Goal: Task Accomplishment & Management: Manage account settings

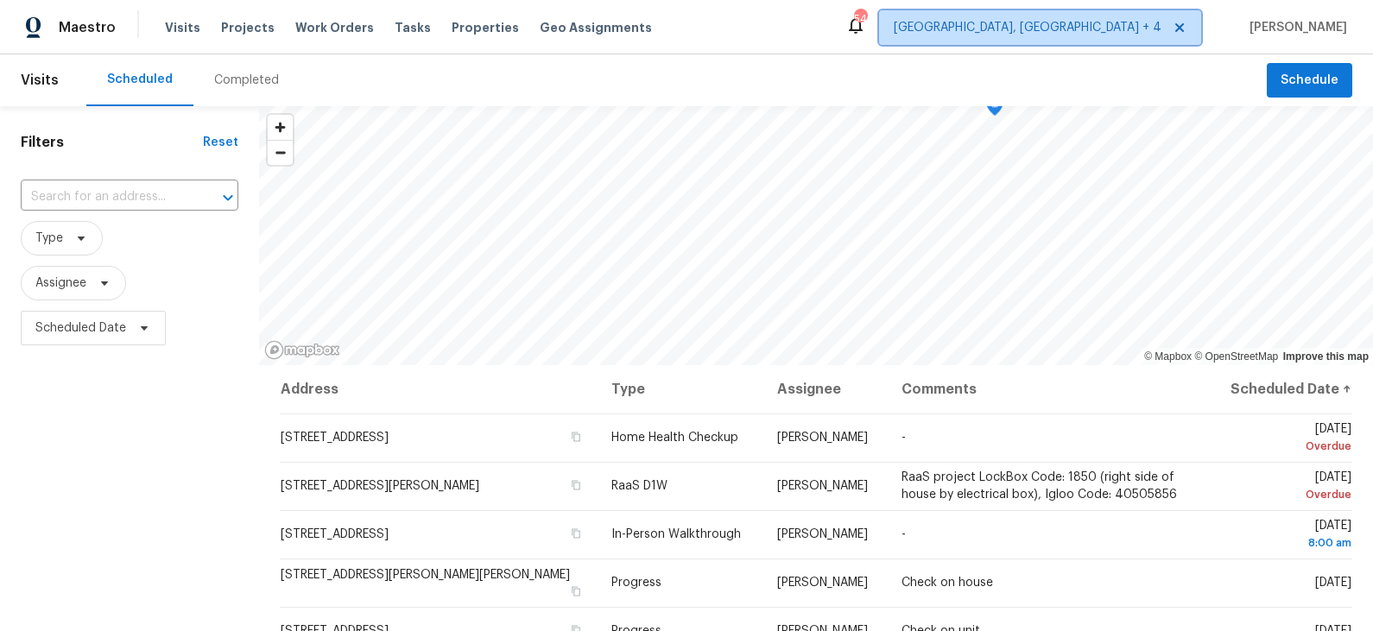
click at [1158, 29] on span "[GEOGRAPHIC_DATA], [GEOGRAPHIC_DATA] + 4" at bounding box center [1028, 27] width 268 height 17
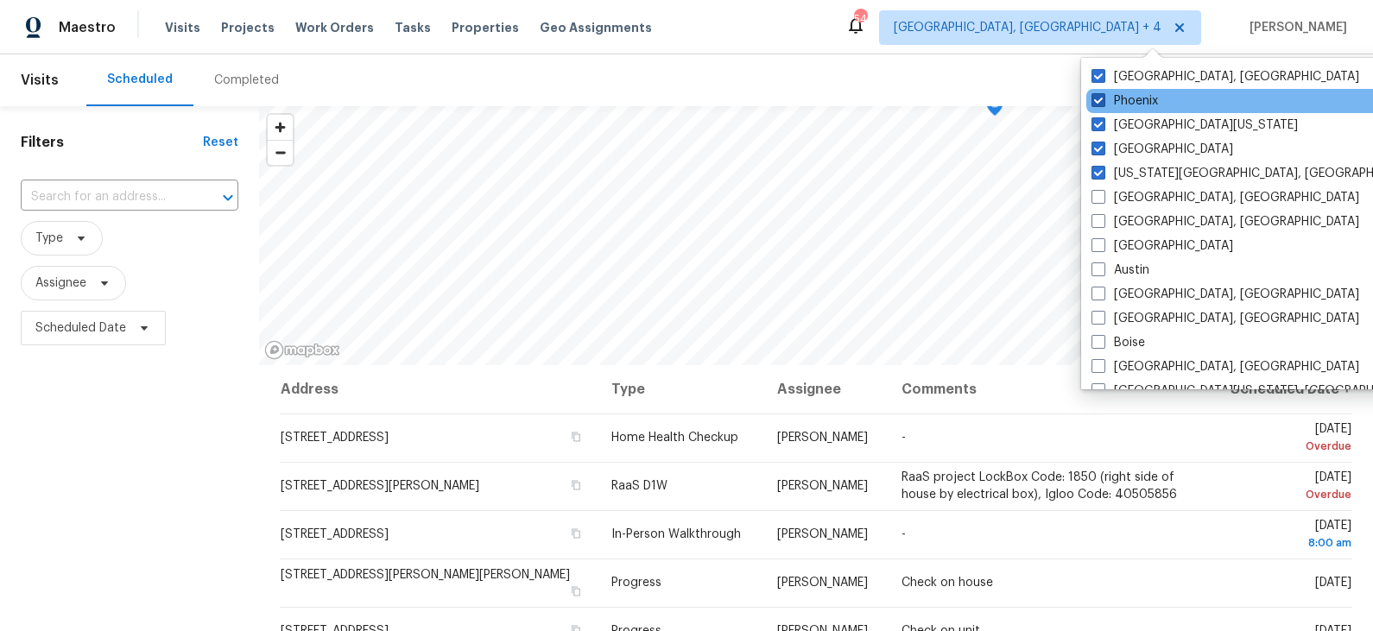
click at [1133, 98] on label "Phoenix" at bounding box center [1125, 100] width 66 height 17
click at [1103, 98] on input "Phoenix" at bounding box center [1097, 97] width 11 height 11
checkbox input "false"
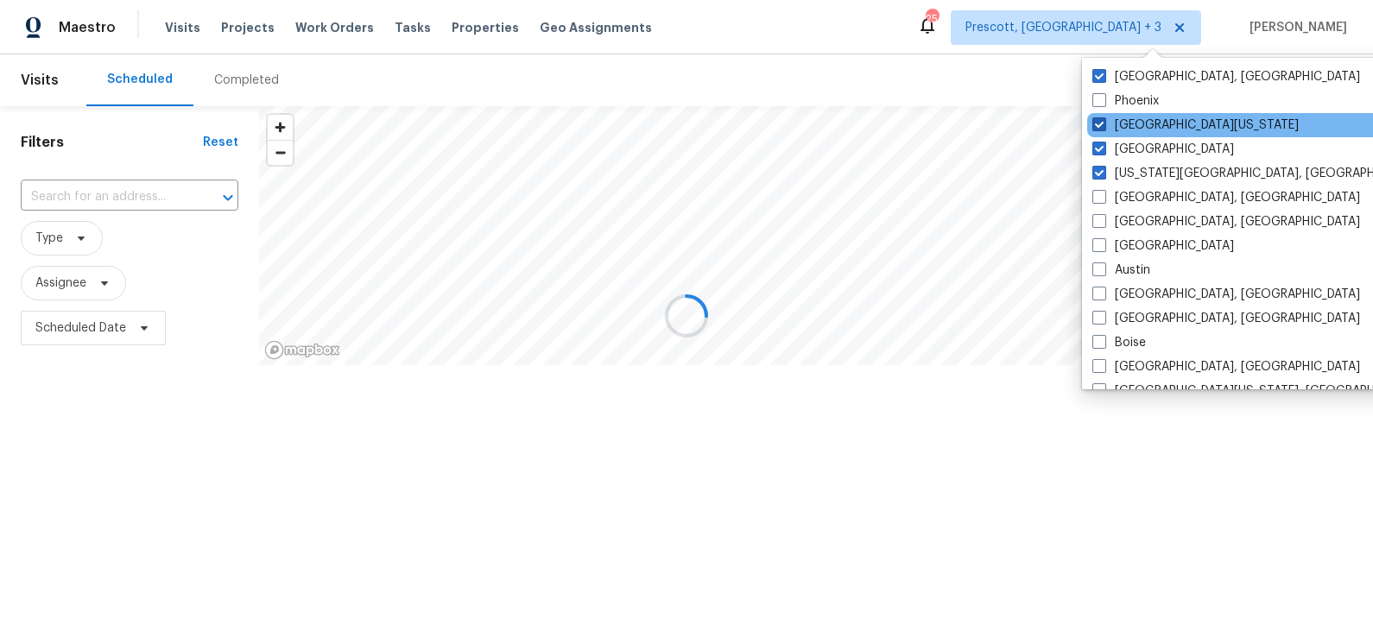
click at [1133, 122] on label "Northern Colorado" at bounding box center [1195, 125] width 206 height 17
click at [1104, 122] on input "Northern Colorado" at bounding box center [1097, 122] width 11 height 11
checkbox input "false"
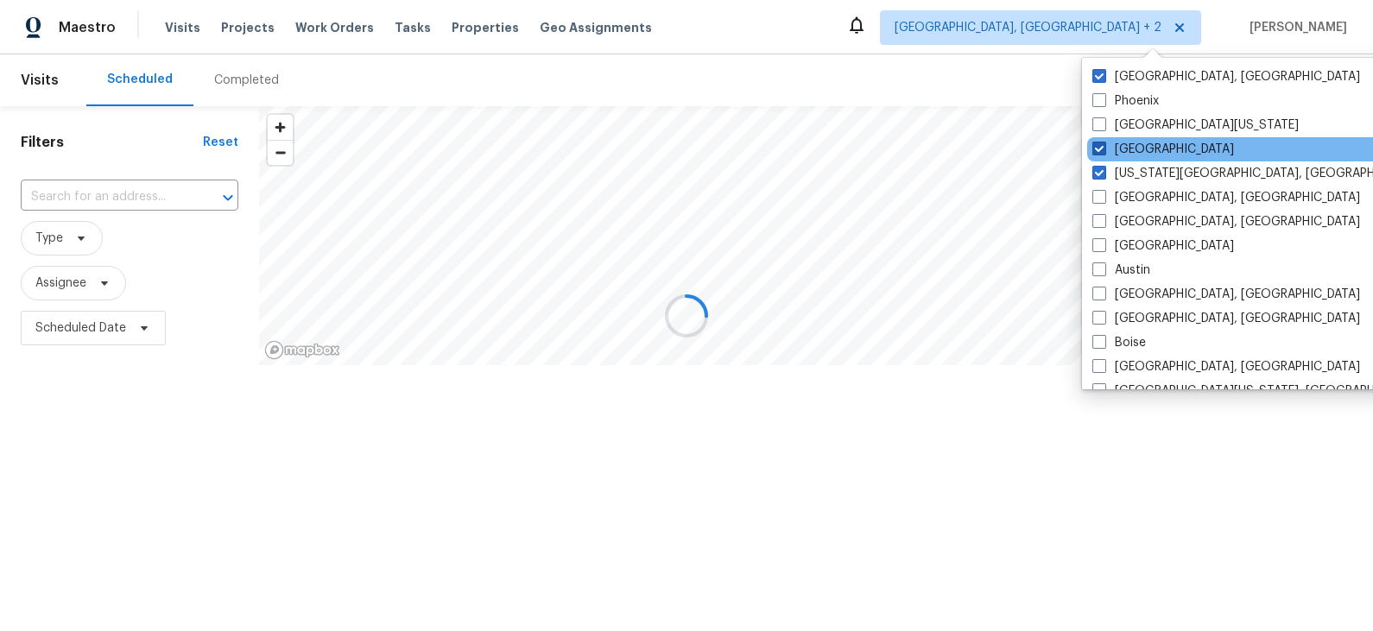
click at [1133, 149] on label "Denver" at bounding box center [1163, 149] width 142 height 17
click at [1104, 149] on input "Denver" at bounding box center [1097, 146] width 11 height 11
checkbox input "false"
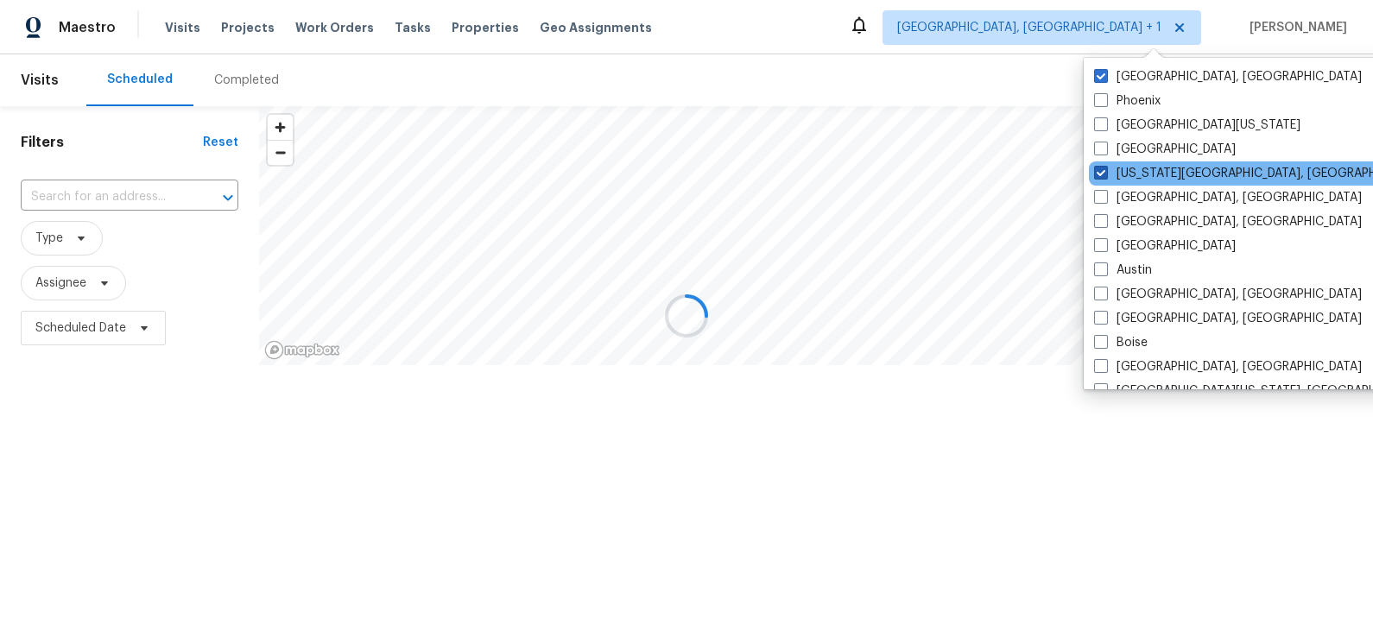
click at [1133, 173] on label "Colorado Springs, CO" at bounding box center [1260, 173] width 332 height 17
click at [1105, 173] on input "Colorado Springs, CO" at bounding box center [1099, 170] width 11 height 11
checkbox input "false"
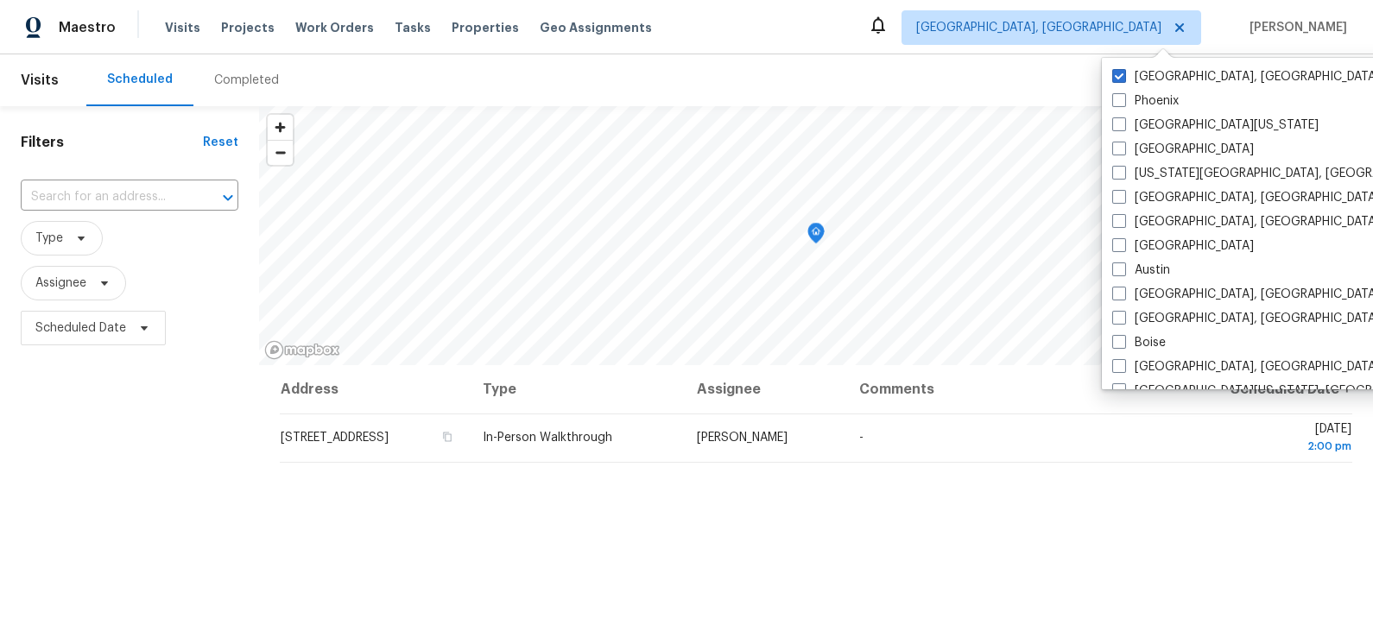
click at [995, 55] on div "Scheduled Completed" at bounding box center [676, 80] width 1181 height 52
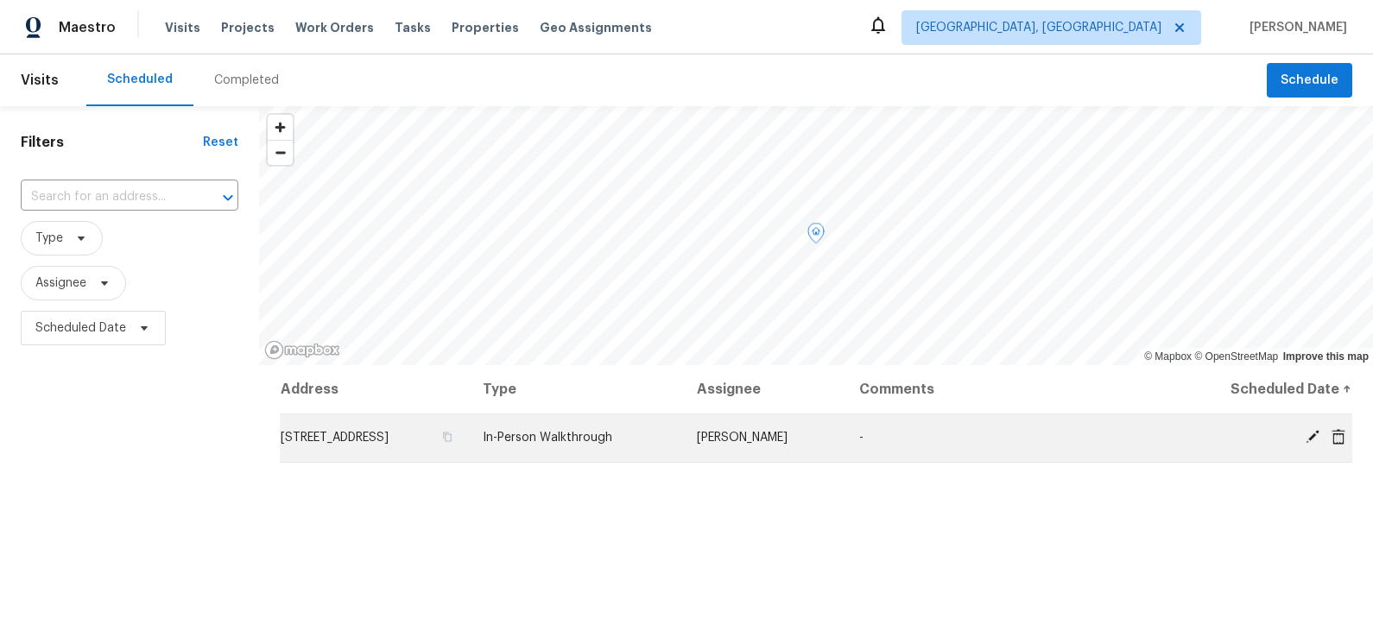
click at [1312, 434] on icon at bounding box center [1313, 437] width 14 height 14
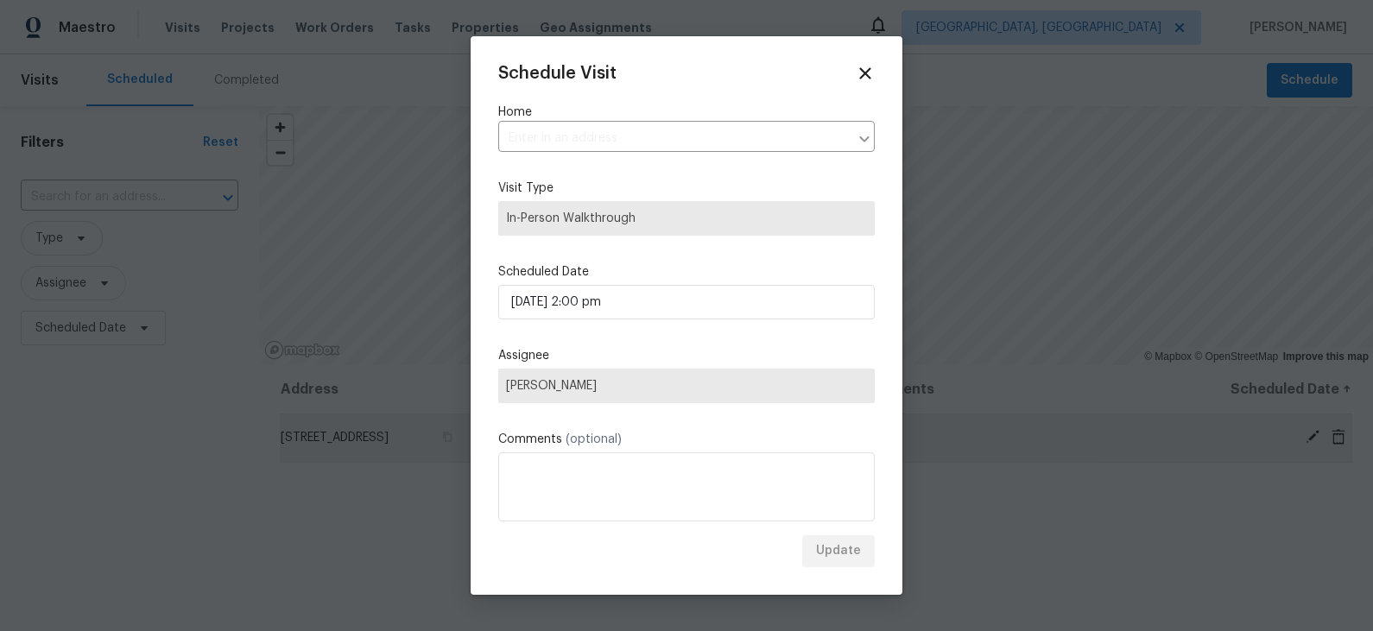
type input "6345 E Sunset Ln, Prescott Valley, AZ 86314"
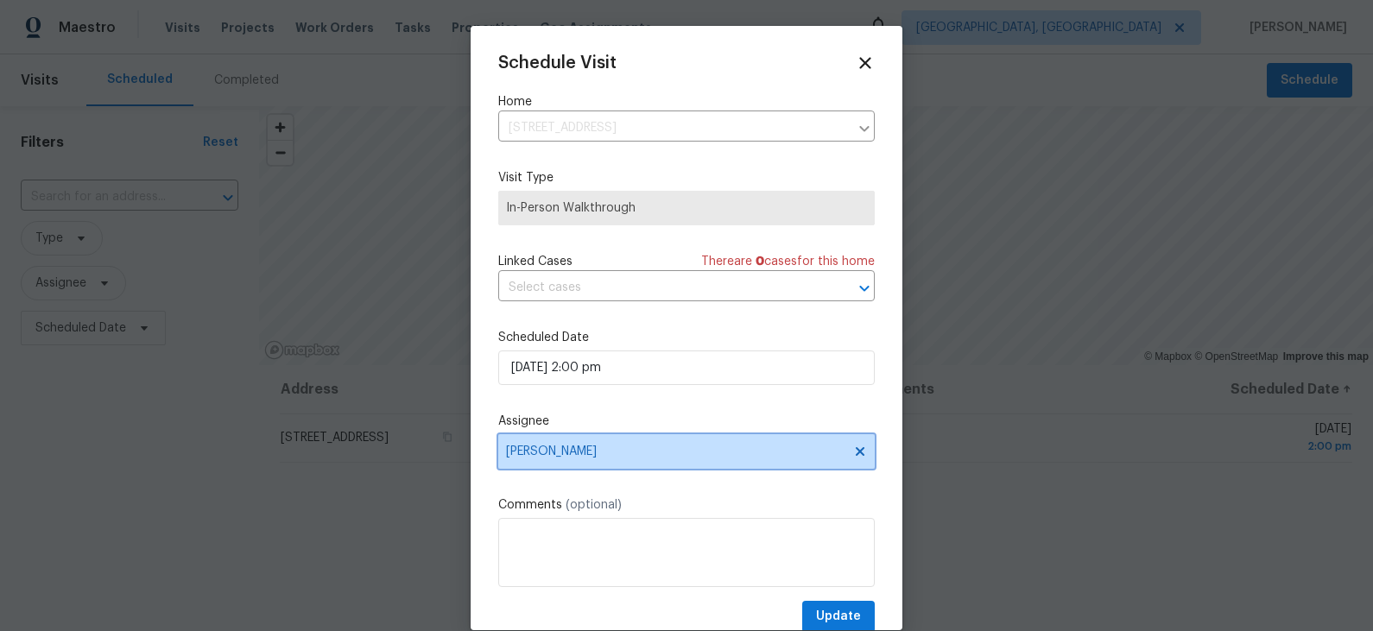
click at [582, 453] on span "[PERSON_NAME]" at bounding box center [675, 452] width 339 height 14
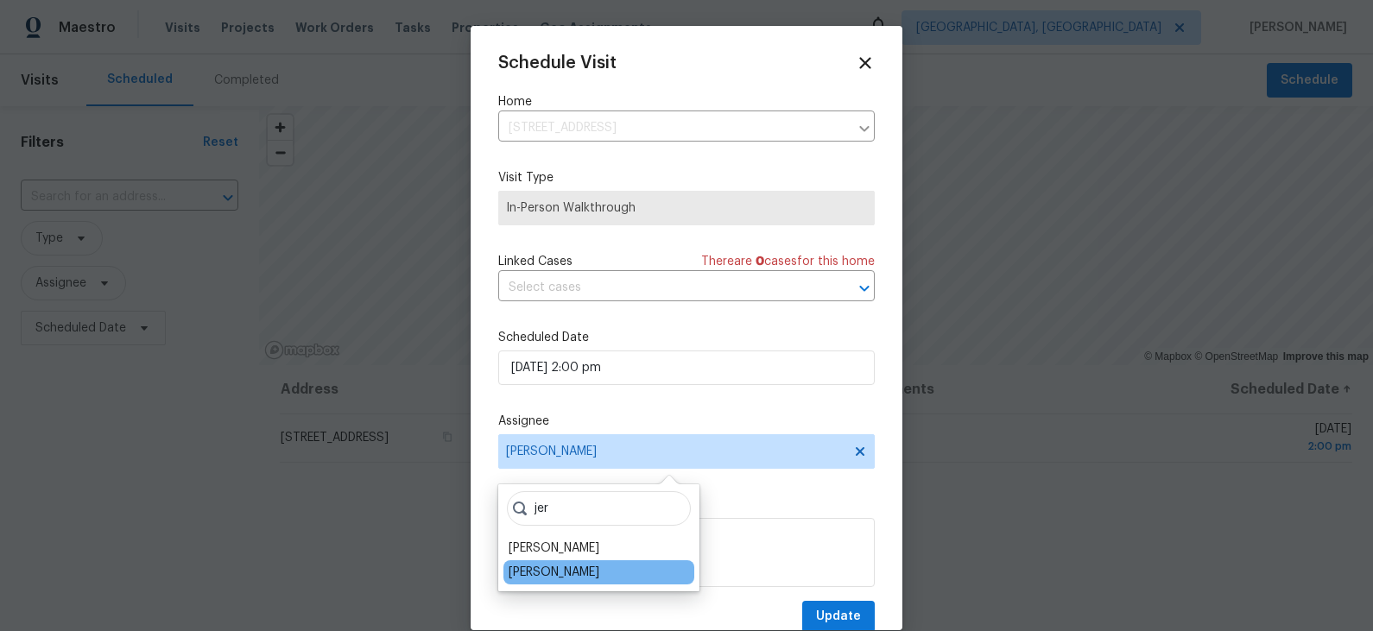
type input "jer"
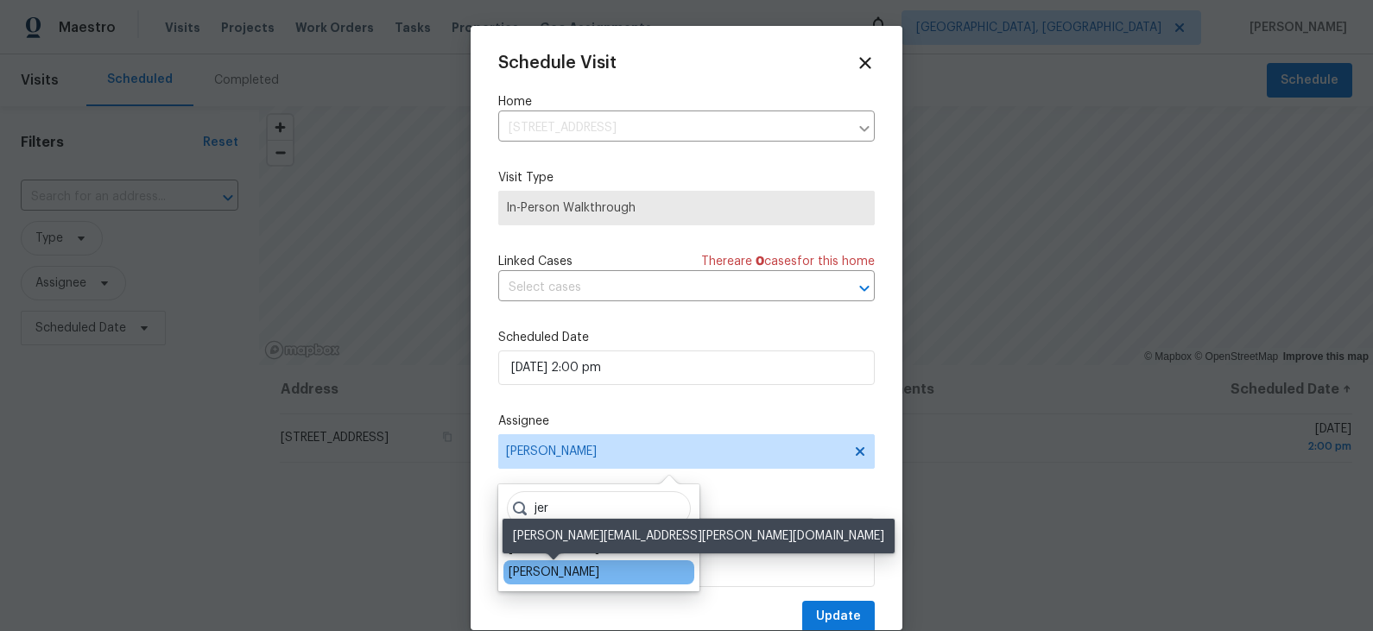
click at [570, 572] on div "Jeremy Van Kirk" at bounding box center [554, 572] width 91 height 17
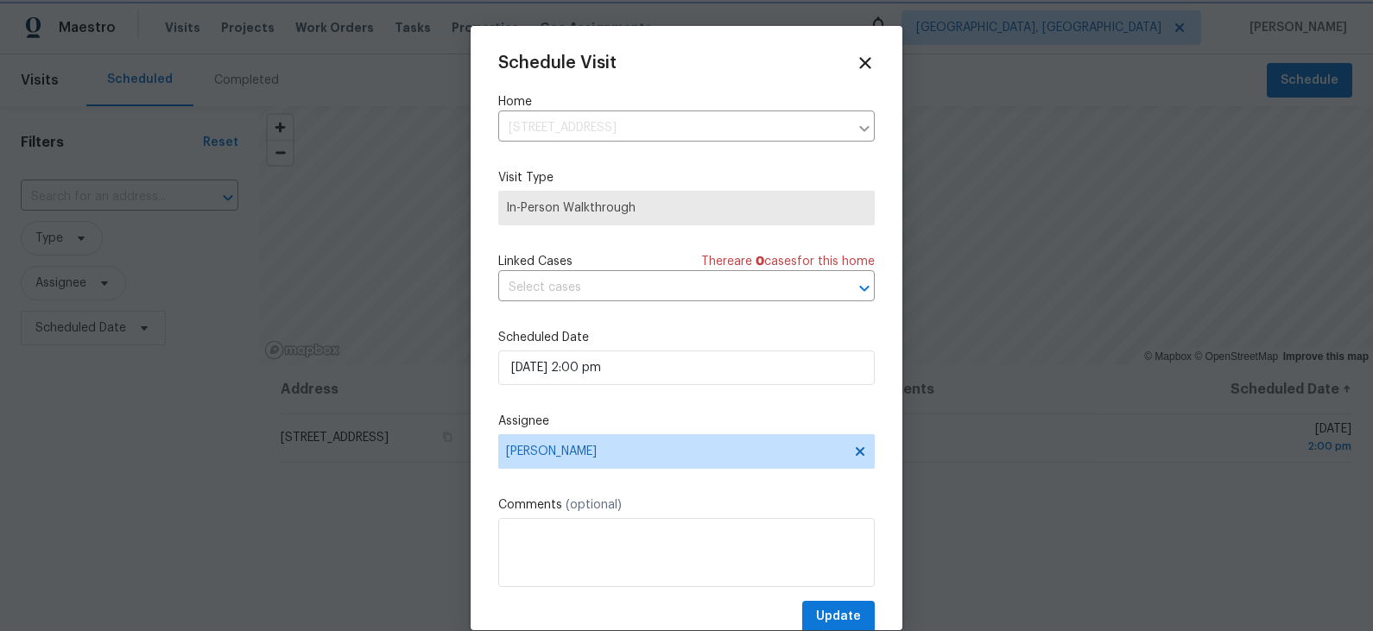
scroll to position [32, 0]
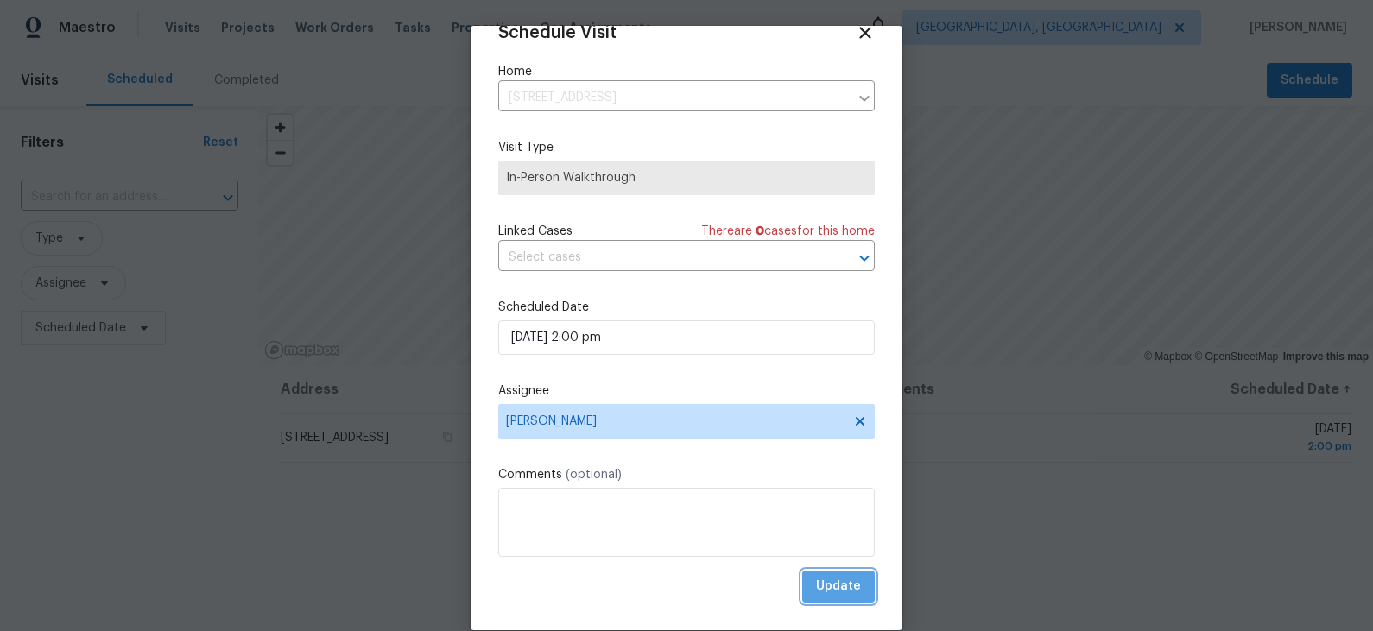
click at [852, 592] on span "Update" at bounding box center [838, 587] width 45 height 22
